Goal: Task Accomplishment & Management: Manage account settings

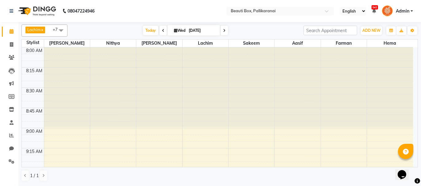
scroll to position [153, 0]
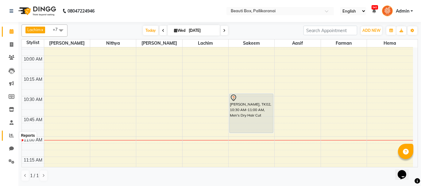
click at [10, 136] on icon at bounding box center [11, 135] width 5 height 5
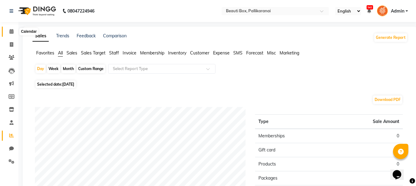
click at [11, 29] on icon at bounding box center [12, 31] width 4 height 5
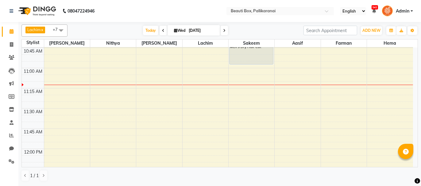
scroll to position [209, 0]
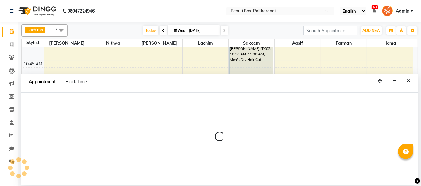
select select "9763"
select select "690"
select select "tentative"
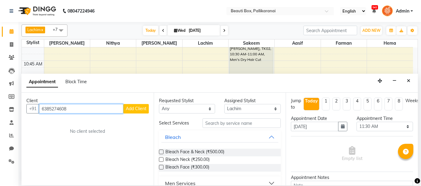
type input "6385274608"
click at [139, 107] on span "Add Client" at bounding box center [136, 109] width 21 height 6
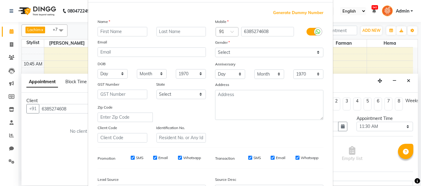
scroll to position [0, 0]
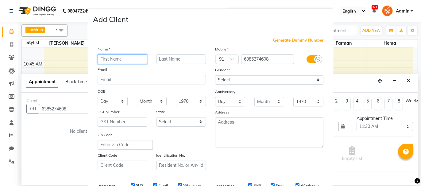
click at [130, 57] on input "text" at bounding box center [122, 60] width 50 height 10
type input "r"
type input "[PERSON_NAME]"
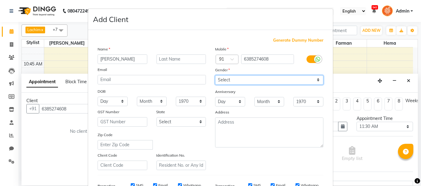
click at [260, 79] on select "Select [DEMOGRAPHIC_DATA] [DEMOGRAPHIC_DATA] Other Prefer Not To Say" at bounding box center [269, 80] width 108 height 10
select select "[DEMOGRAPHIC_DATA]"
click at [215, 75] on select "Select [DEMOGRAPHIC_DATA] [DEMOGRAPHIC_DATA] Other Prefer Not To Say" at bounding box center [269, 80] width 108 height 10
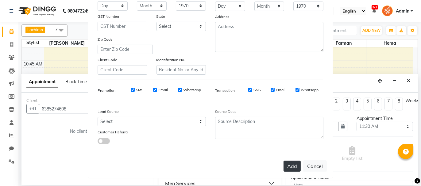
click at [292, 168] on button "Add" at bounding box center [291, 166] width 17 height 11
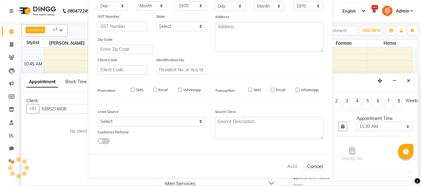
select select
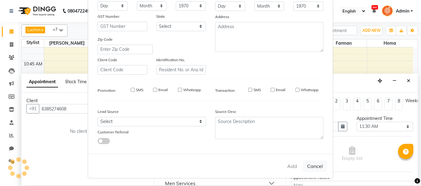
select select
checkbox input "false"
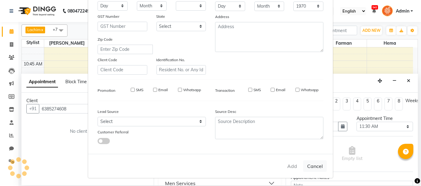
checkbox input "false"
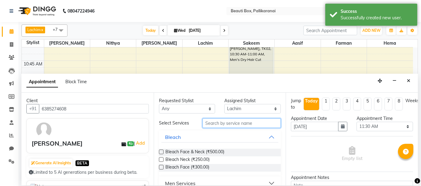
click at [256, 124] on input "text" at bounding box center [241, 124] width 78 height 10
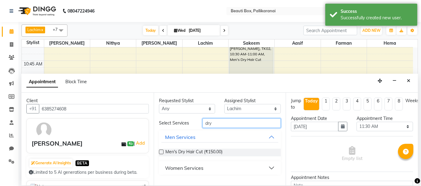
type input "dry"
click at [159, 151] on label at bounding box center [161, 152] width 5 height 5
click at [159, 151] on input "checkbox" at bounding box center [161, 153] width 4 height 4
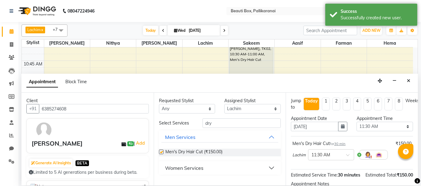
checkbox input "false"
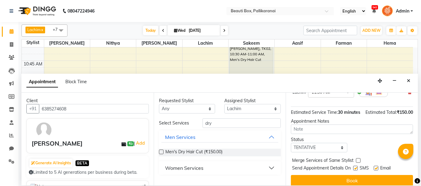
scroll to position [74, 0]
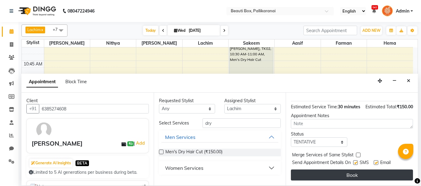
click at [367, 174] on button "Book" at bounding box center [352, 175] width 122 height 11
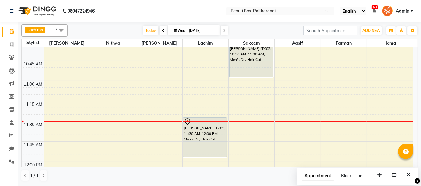
scroll to position [178, 0]
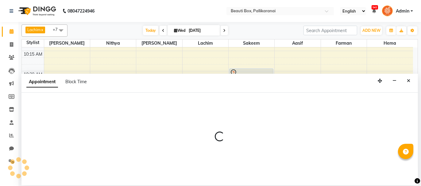
select select "7616"
select select "660"
select select "tentative"
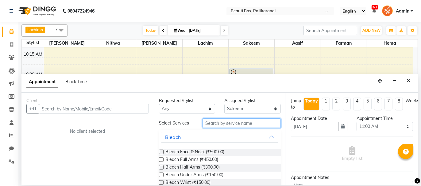
click at [226, 123] on input "text" at bounding box center [241, 124] width 78 height 10
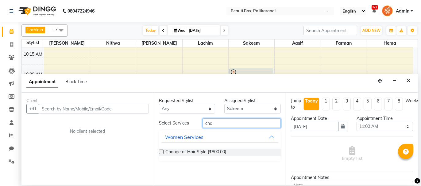
type input "cha"
click at [160, 152] on label at bounding box center [161, 152] width 5 height 5
click at [160, 152] on input "checkbox" at bounding box center [161, 153] width 4 height 4
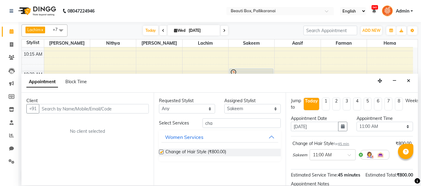
checkbox input "false"
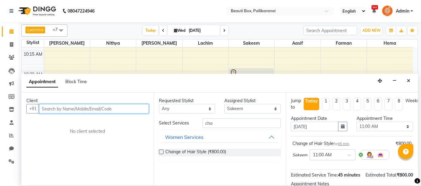
click at [105, 109] on input "text" at bounding box center [94, 109] width 110 height 10
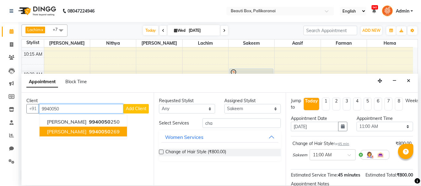
click at [91, 132] on ngb-highlight "9940050 269" at bounding box center [104, 132] width 32 height 6
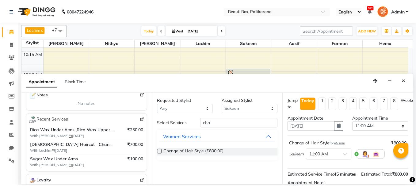
scroll to position [74, 0]
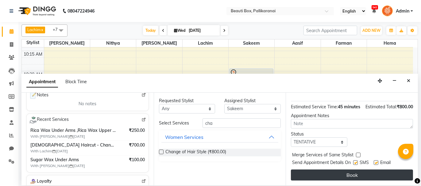
type input "9940050269"
click at [389, 175] on button "Book" at bounding box center [352, 175] width 122 height 11
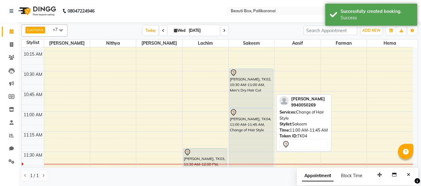
click at [254, 137] on div "[PERSON_NAME], TK04, 11:00 AM-11:45 AM, Change of Hair Style" at bounding box center [251, 138] width 44 height 59
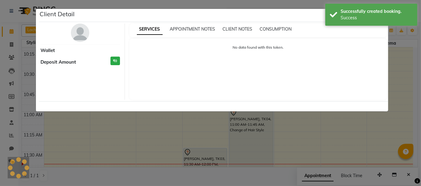
select select "7"
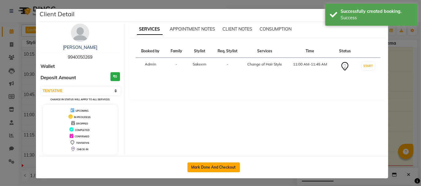
click at [217, 167] on button "Mark Done And Checkout" at bounding box center [213, 168] width 52 height 10
select select "service"
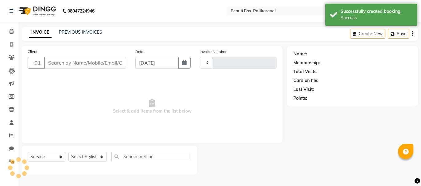
type input "2459"
select select "11"
type input "9940050269"
select select "7616"
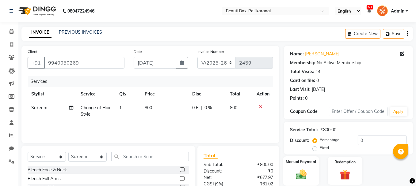
click at [307, 171] on img at bounding box center [300, 175] width 17 height 12
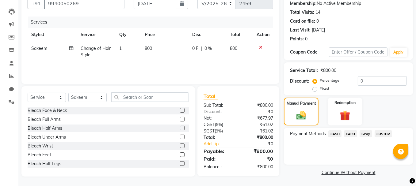
click at [364, 133] on span "GPay" at bounding box center [366, 134] width 13 height 7
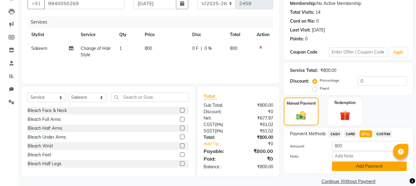
click at [358, 166] on button "Add Payment" at bounding box center [369, 167] width 75 height 10
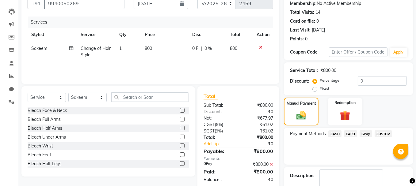
scroll to position [94, 0]
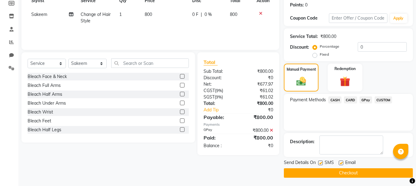
click at [353, 172] on button "Checkout" at bounding box center [348, 174] width 129 height 10
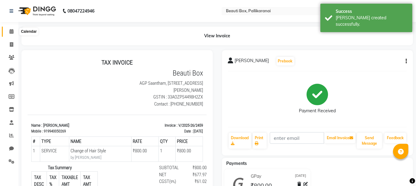
click at [10, 31] on icon at bounding box center [12, 31] width 4 height 5
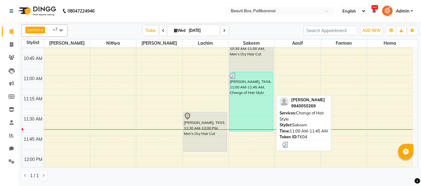
scroll to position [184, 0]
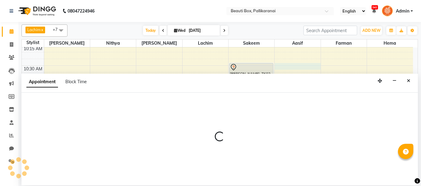
select select "86604"
select select "tentative"
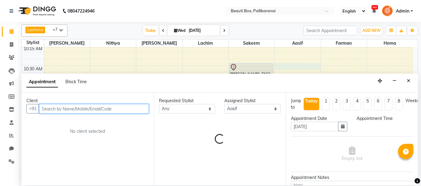
select select "630"
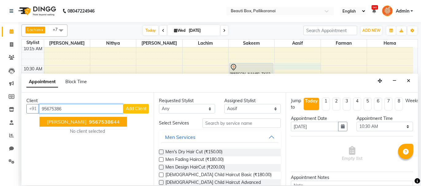
click at [89, 120] on span "95675386" at bounding box center [101, 122] width 25 height 6
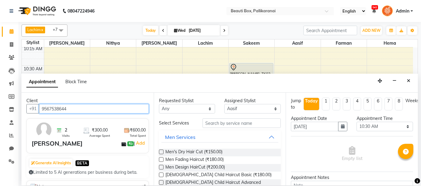
type input "9567538644"
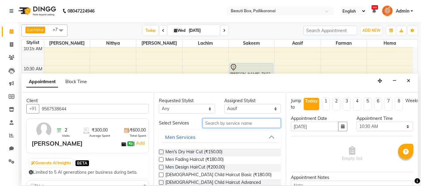
click at [228, 123] on input "text" at bounding box center [241, 124] width 78 height 10
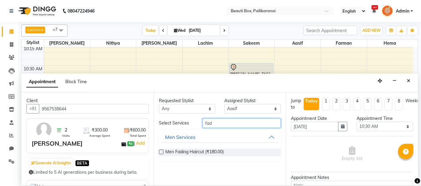
type input "fad"
click at [159, 151] on label at bounding box center [161, 152] width 5 height 5
click at [159, 151] on input "checkbox" at bounding box center [161, 153] width 4 height 4
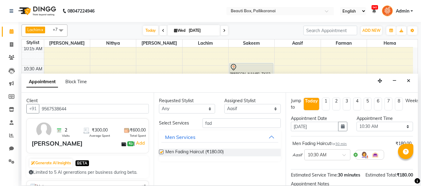
checkbox input "false"
click at [259, 109] on select "Select [PERSON_NAME] [PERSON_NAME] [PERSON_NAME] Ifzan [PERSON_NAME] Lachim Nan…" at bounding box center [252, 109] width 56 height 10
select select "9763"
click at [224, 104] on select "Select [PERSON_NAME] [PERSON_NAME] [PERSON_NAME] Ifzan [PERSON_NAME] Lachim Nan…" at bounding box center [252, 109] width 56 height 10
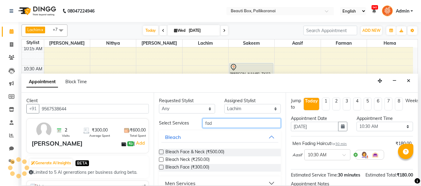
click at [212, 122] on input "fad" at bounding box center [241, 124] width 78 height 10
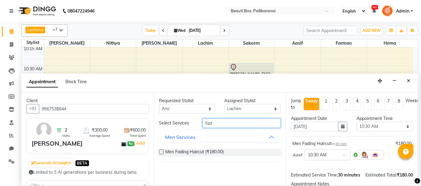
type input "fad"
click at [160, 151] on label at bounding box center [161, 152] width 5 height 5
click at [160, 151] on input "checkbox" at bounding box center [161, 153] width 4 height 4
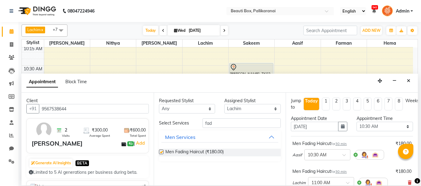
checkbox input "false"
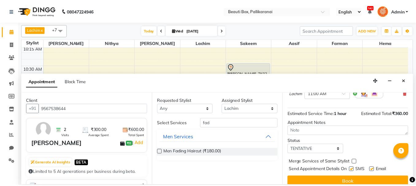
scroll to position [96, 0]
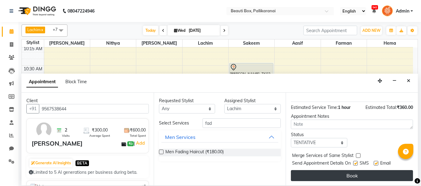
click at [395, 172] on button "Book" at bounding box center [352, 175] width 122 height 11
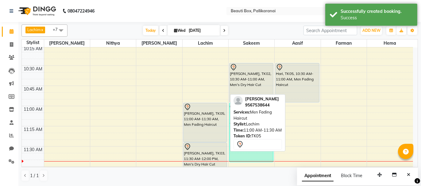
click at [213, 118] on div "[PERSON_NAME], TK05, 11:00 AM-11:30 AM, Men Fading Haircut" at bounding box center [205, 122] width 44 height 39
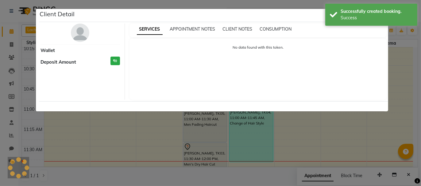
select select "7"
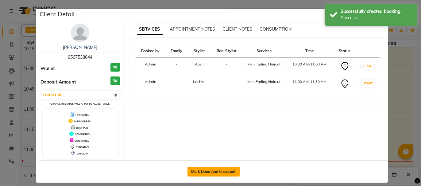
click at [211, 171] on button "Mark Done And Checkout" at bounding box center [213, 172] width 52 height 10
select select "service"
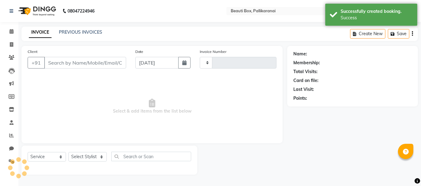
type input "2460"
select select "11"
type input "9567538644"
select select "86604"
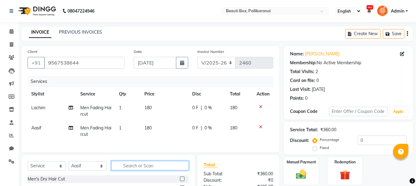
click at [160, 167] on input "text" at bounding box center [150, 166] width 78 height 10
type input "be"
click at [182, 182] on label at bounding box center [182, 179] width 5 height 5
click at [182, 182] on input "checkbox" at bounding box center [182, 180] width 4 height 4
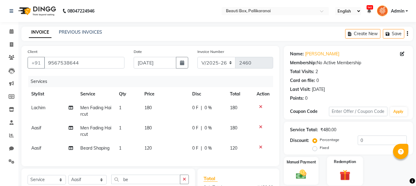
checkbox input "false"
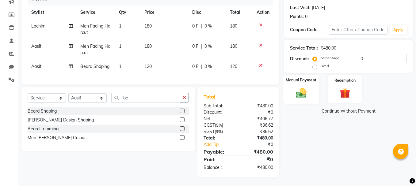
click at [304, 87] on img at bounding box center [300, 93] width 17 height 12
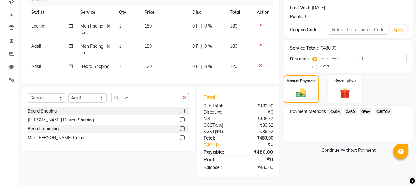
click at [363, 108] on span "GPay" at bounding box center [366, 111] width 13 height 7
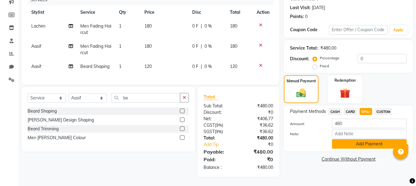
click at [356, 142] on button "Add Payment" at bounding box center [369, 145] width 75 height 10
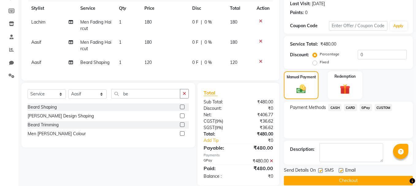
click at [380, 178] on button "Checkout" at bounding box center [348, 181] width 129 height 10
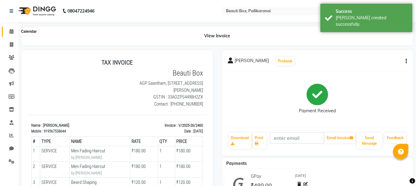
click at [11, 31] on icon at bounding box center [12, 31] width 4 height 5
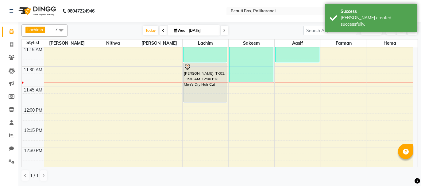
scroll to position [245, 0]
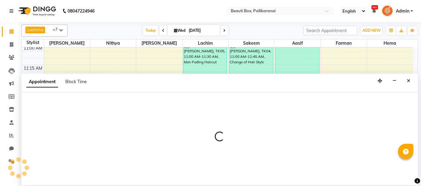
select select "18746"
select select "tentative"
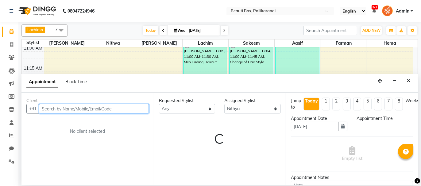
select select "690"
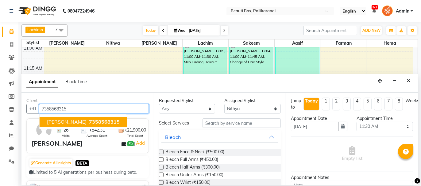
click at [89, 121] on span "7358568315" at bounding box center [104, 122] width 31 height 6
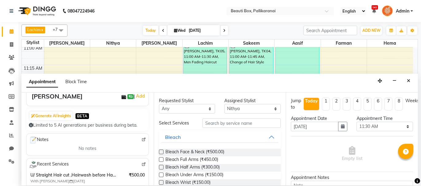
scroll to position [61, 0]
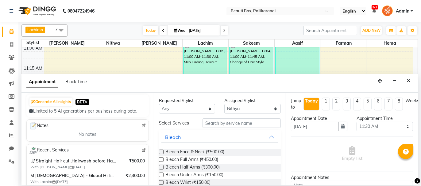
type input "7358568315"
click at [214, 122] on input "text" at bounding box center [241, 124] width 78 height 10
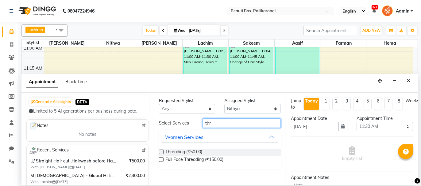
type input "thr"
click at [160, 151] on label at bounding box center [161, 152] width 5 height 5
click at [160, 151] on input "checkbox" at bounding box center [161, 153] width 4 height 4
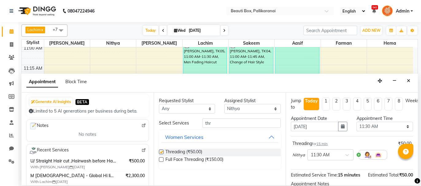
checkbox input "false"
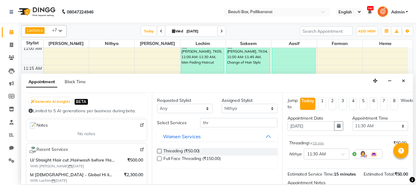
scroll to position [74, 0]
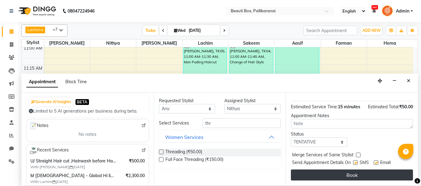
click at [365, 174] on button "Book" at bounding box center [352, 175] width 122 height 11
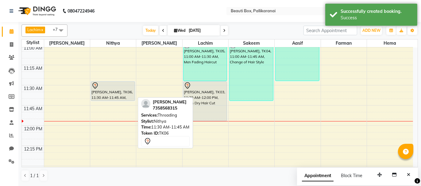
click at [111, 92] on div "[PERSON_NAME], TK06, 11:30 AM-11:45 AM, Threading" at bounding box center [113, 91] width 44 height 19
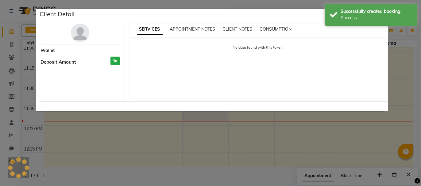
select select "7"
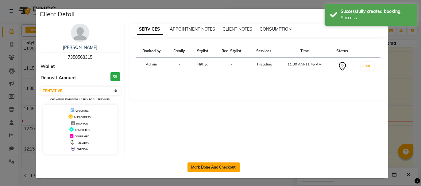
click at [206, 163] on button "Mark Done And Checkout" at bounding box center [213, 168] width 52 height 10
select select "service"
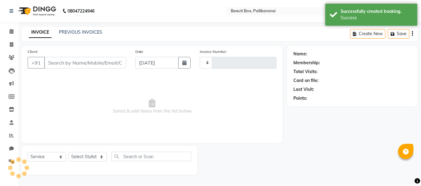
type input "2461"
select select "11"
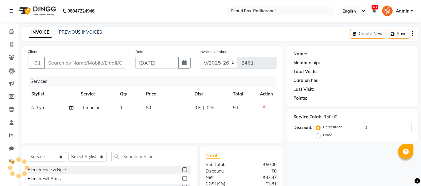
type input "7358568315"
select select "18746"
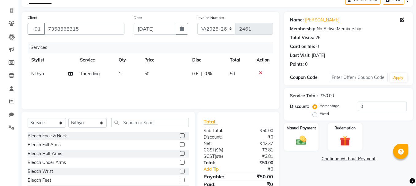
scroll to position [59, 0]
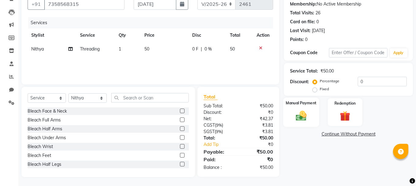
click at [307, 113] on img at bounding box center [300, 116] width 17 height 12
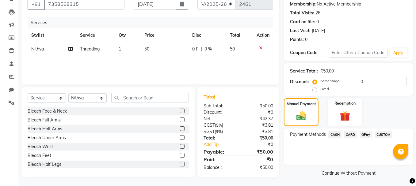
click at [364, 134] on span "GPay" at bounding box center [366, 134] width 13 height 7
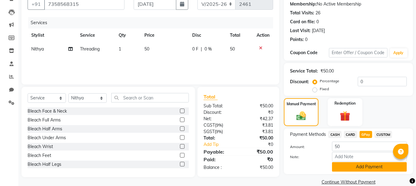
click at [358, 166] on button "Add Payment" at bounding box center [369, 167] width 75 height 10
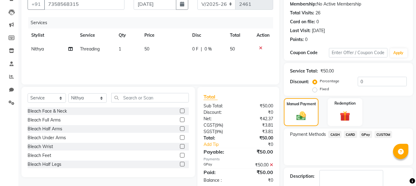
scroll to position [94, 0]
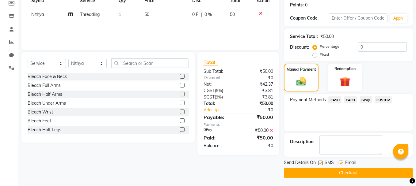
click at [380, 171] on button "Checkout" at bounding box center [348, 174] width 129 height 10
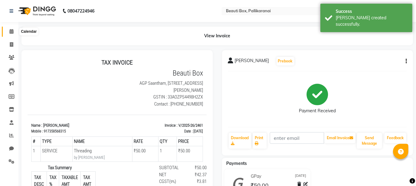
click at [12, 32] on icon at bounding box center [12, 31] width 4 height 5
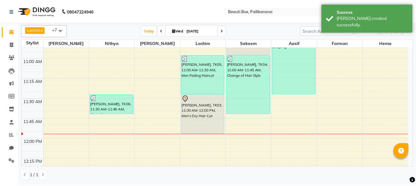
scroll to position [245, 0]
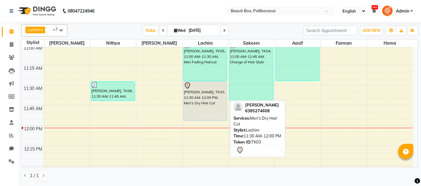
click at [198, 103] on div "[PERSON_NAME], TK03, 11:30 AM-12:00 PM, Men's Dry Hair Cut" at bounding box center [205, 101] width 44 height 39
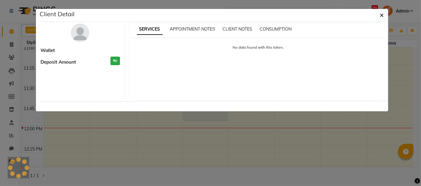
select select "7"
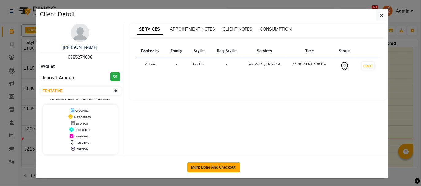
click at [225, 164] on button "Mark Done And Checkout" at bounding box center [213, 168] width 52 height 10
select select "service"
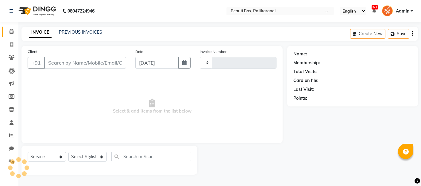
type input "2462"
select select "11"
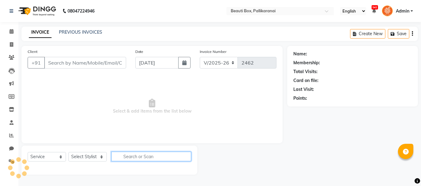
click at [159, 158] on input "text" at bounding box center [151, 157] width 80 height 10
type input "6385274608"
select select "9763"
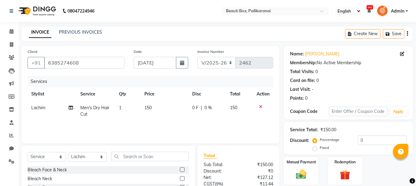
click at [145, 114] on td "150" at bounding box center [165, 111] width 48 height 20
select select "9763"
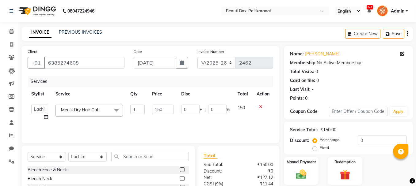
click at [104, 112] on span "Men's Dry Hair Cut x" at bounding box center [81, 111] width 44 height 8
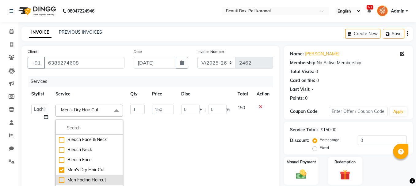
click at [59, 179] on div "Men Fading Haircut" at bounding box center [89, 180] width 61 height 6
checkbox input "false"
checkbox input "true"
type input "180"
click at [142, 127] on td "1" at bounding box center [138, 150] width 22 height 98
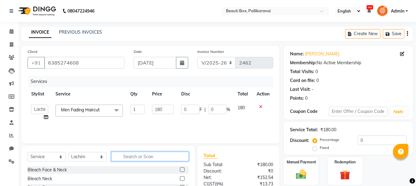
click at [144, 158] on input "text" at bounding box center [150, 157] width 78 height 10
type input "bea"
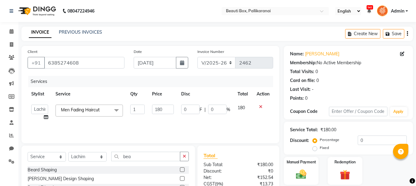
click at [182, 170] on label at bounding box center [182, 170] width 5 height 5
click at [182, 170] on input "checkbox" at bounding box center [182, 170] width 4 height 4
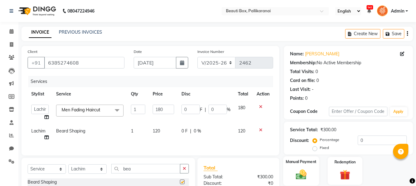
checkbox input "false"
click at [302, 171] on img at bounding box center [300, 175] width 17 height 12
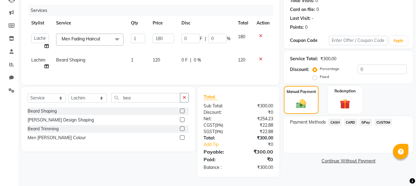
click at [365, 119] on span "GPay" at bounding box center [366, 122] width 13 height 7
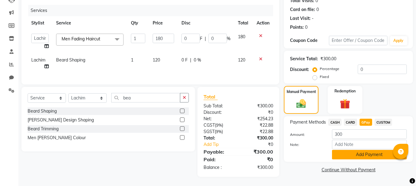
click at [359, 151] on button "Add Payment" at bounding box center [369, 155] width 75 height 10
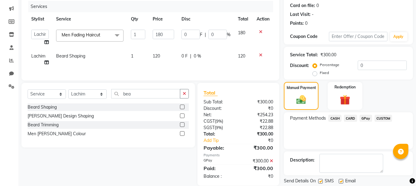
scroll to position [94, 0]
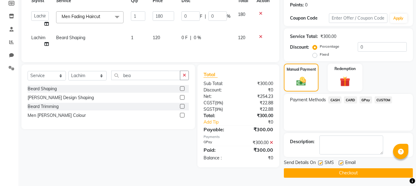
click at [377, 171] on button "Checkout" at bounding box center [348, 174] width 129 height 10
